Goal: Task Accomplishment & Management: Use online tool/utility

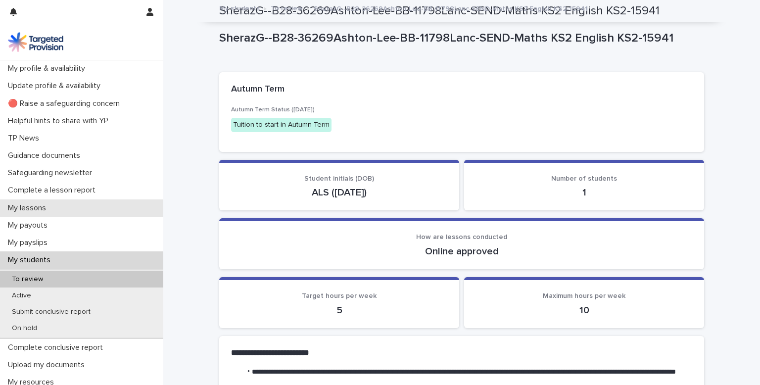
scroll to position [773, 0]
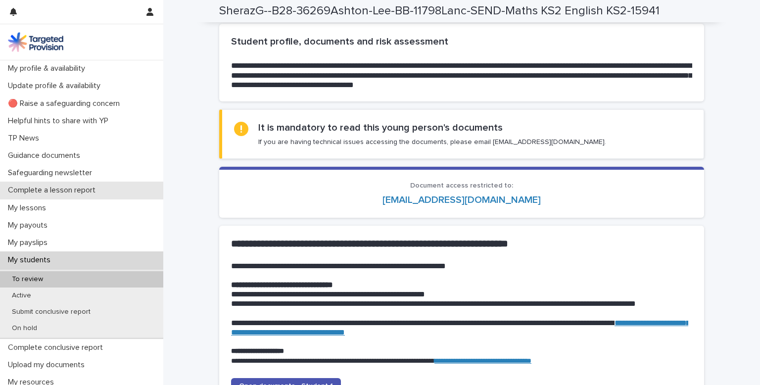
click at [61, 190] on p "Complete a lesson report" at bounding box center [54, 190] width 100 height 9
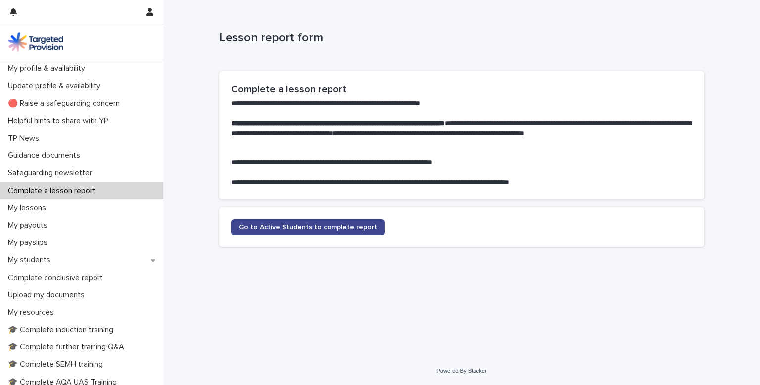
click at [273, 224] on span "Go to Active Students to complete report" at bounding box center [308, 227] width 138 height 7
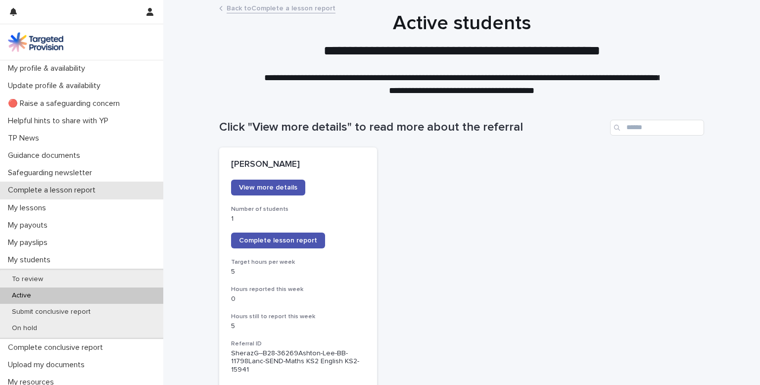
click at [42, 187] on p "Complete a lesson report" at bounding box center [54, 190] width 100 height 9
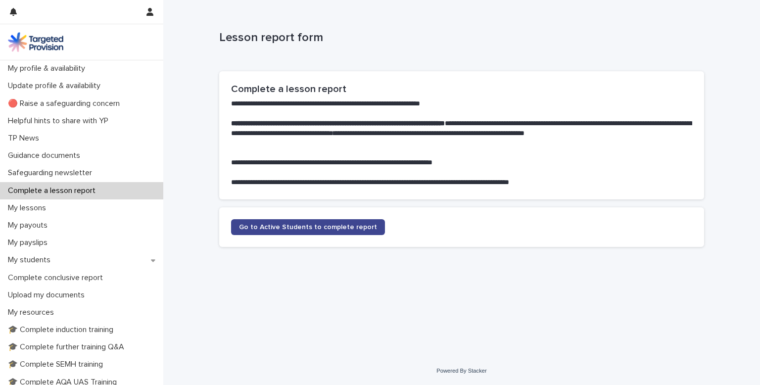
click at [329, 226] on span "Go to Active Students to complete report" at bounding box center [308, 227] width 138 height 7
